Goal: Information Seeking & Learning: Learn about a topic

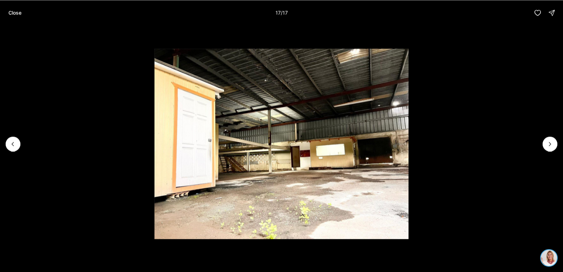
drag, startPoint x: 15, startPoint y: 15, endPoint x: 63, endPoint y: 90, distance: 89.3
click at [63, 90] on div "Close 17 / 17" at bounding box center [281, 136] width 563 height 272
click at [17, 140] on button "Previous slide" at bounding box center [13, 144] width 15 height 15
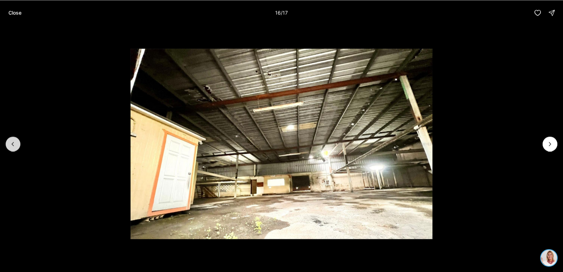
click at [18, 139] on button "Previous slide" at bounding box center [13, 144] width 15 height 15
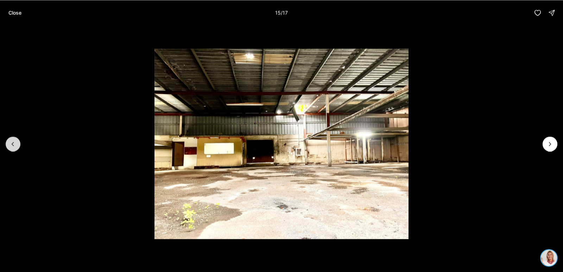
click at [18, 139] on button "Previous slide" at bounding box center [13, 144] width 15 height 15
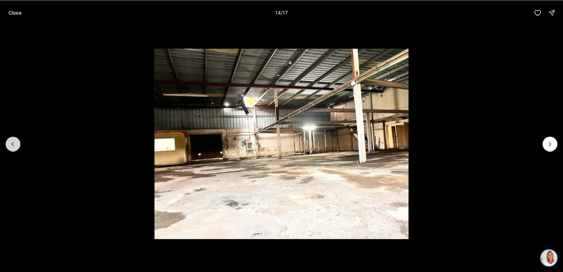
click at [18, 139] on button "Previous slide" at bounding box center [13, 144] width 15 height 15
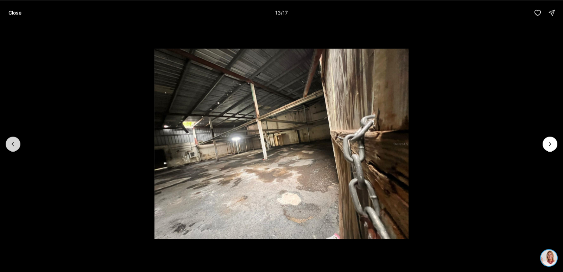
click at [18, 139] on button "Previous slide" at bounding box center [13, 144] width 15 height 15
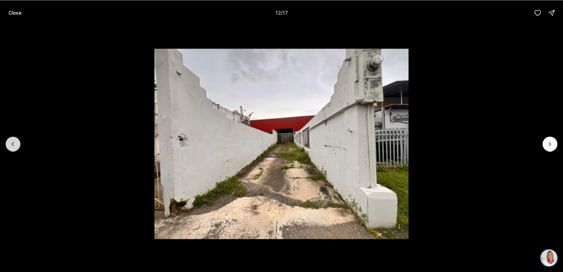
click at [18, 138] on button "Previous slide" at bounding box center [13, 144] width 15 height 15
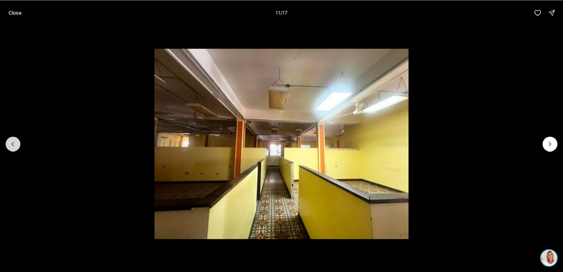
click at [10, 140] on button "Previous slide" at bounding box center [13, 144] width 15 height 15
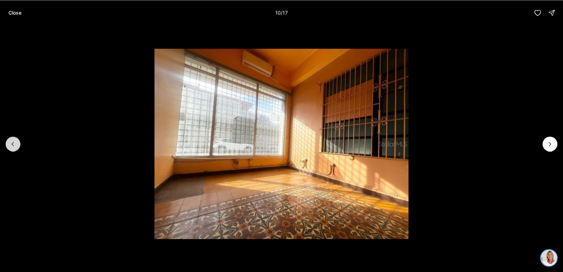
click at [15, 142] on icon "Previous slide" at bounding box center [13, 144] width 7 height 7
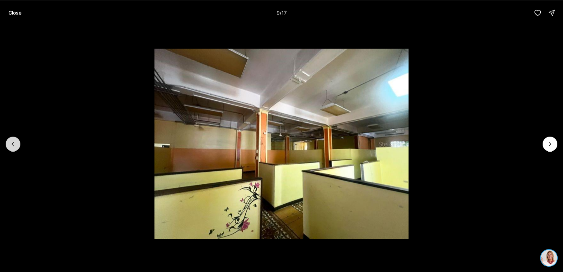
click at [15, 142] on icon "Previous slide" at bounding box center [13, 144] width 7 height 7
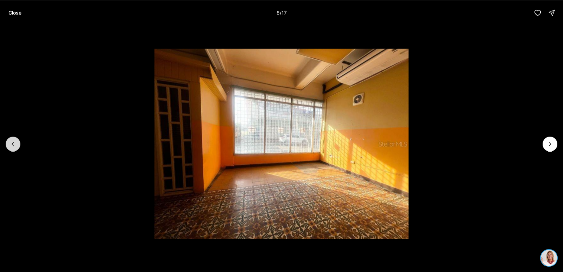
click at [15, 142] on icon "Previous slide" at bounding box center [13, 144] width 7 height 7
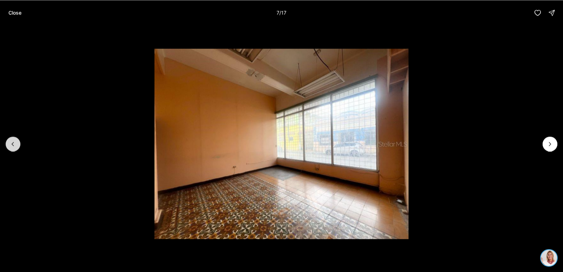
click at [15, 142] on icon "Previous slide" at bounding box center [13, 144] width 7 height 7
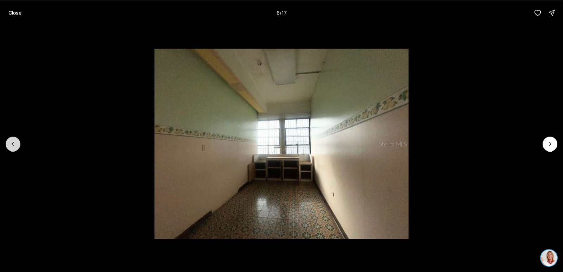
click at [15, 142] on icon "Previous slide" at bounding box center [13, 144] width 7 height 7
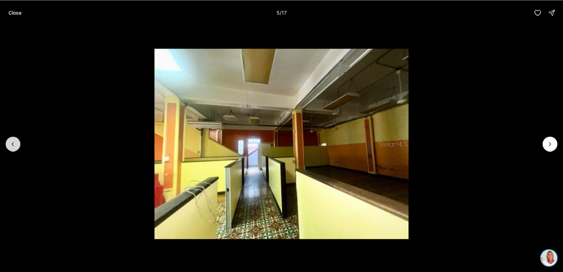
click at [15, 142] on icon "Previous slide" at bounding box center [13, 144] width 7 height 7
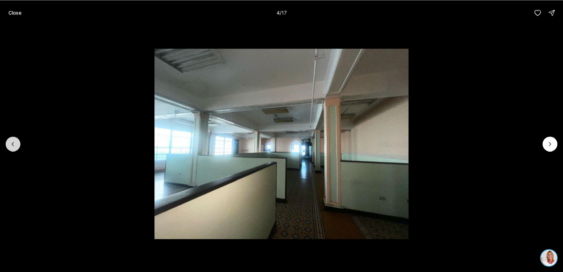
click at [15, 142] on icon "Previous slide" at bounding box center [13, 144] width 7 height 7
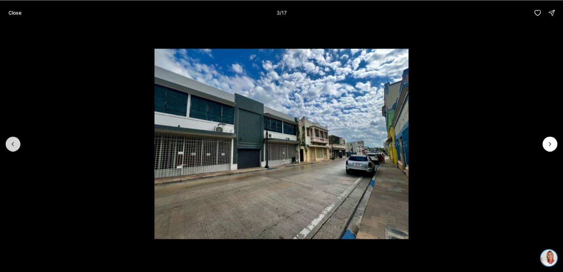
click at [13, 140] on button "Previous slide" at bounding box center [13, 144] width 15 height 15
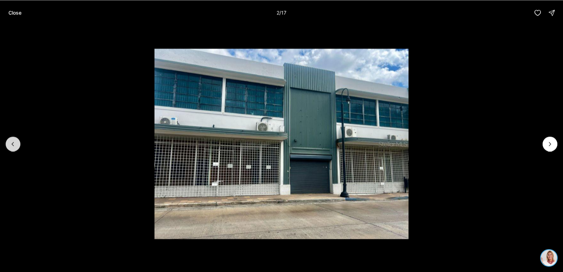
click at [13, 140] on button "Previous slide" at bounding box center [13, 144] width 15 height 15
